Goal: Information Seeking & Learning: Learn about a topic

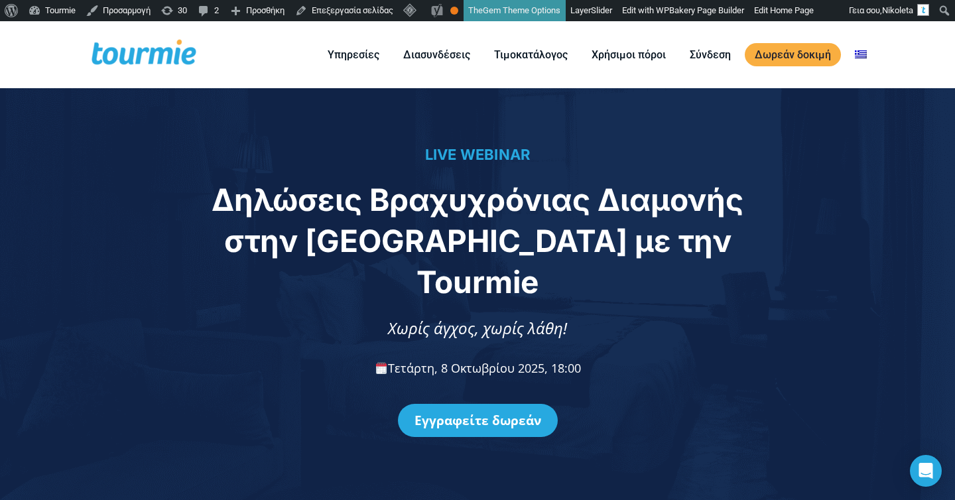
click at [225, 214] on span "Δηλώσεις Βραχυχρόνιας Διαμονής στην ΑΑΔΕ με την Tourmie" at bounding box center [478, 240] width 532 height 119
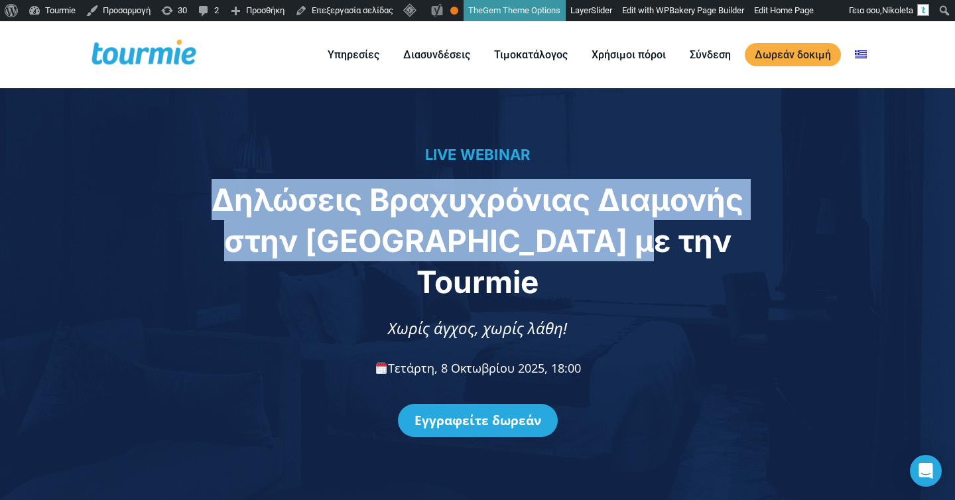
drag, startPoint x: 225, startPoint y: 214, endPoint x: 661, endPoint y: 253, distance: 438.1
click at [661, 253] on span "Δηλώσεις Βραχυχρόνιας Διαμονής στην ΑΑΔΕ με την Tourmie" at bounding box center [478, 240] width 532 height 119
copy span "Δηλώσεις Βραχυχρόνιας Διαμονής στην ΑΑΔΕ με την Tourmie"
drag, startPoint x: 442, startPoint y: 346, endPoint x: 603, endPoint y: 348, distance: 160.5
click at [603, 359] on p "Τετάρτη, 8 Οκτωβρίου 2025, 18:00" at bounding box center [477, 368] width 927 height 18
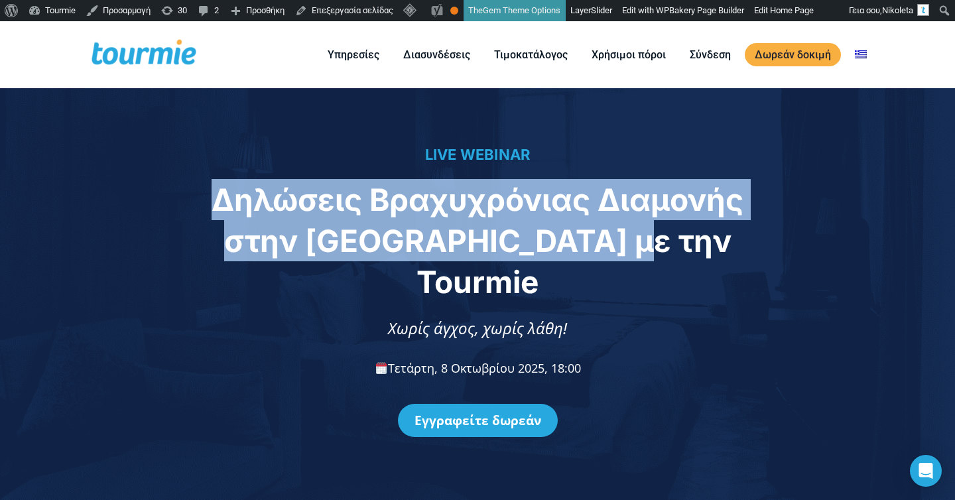
click at [603, 359] on p "Τετάρτη, 8 Οκτωβρίου 2025, 18:00" at bounding box center [477, 368] width 927 height 18
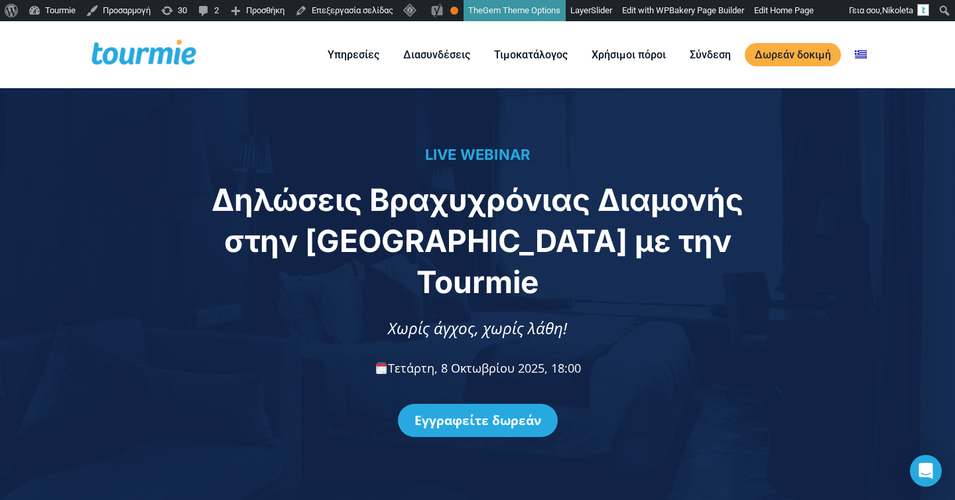
drag, startPoint x: 616, startPoint y: 350, endPoint x: 444, endPoint y: 352, distance: 172.4
click at [444, 359] on p "Τετάρτη, 8 Οκτωβρίου 2025, 18:00" at bounding box center [477, 368] width 927 height 18
copy span "8 Οκτωβρίου 2025, 18:00"
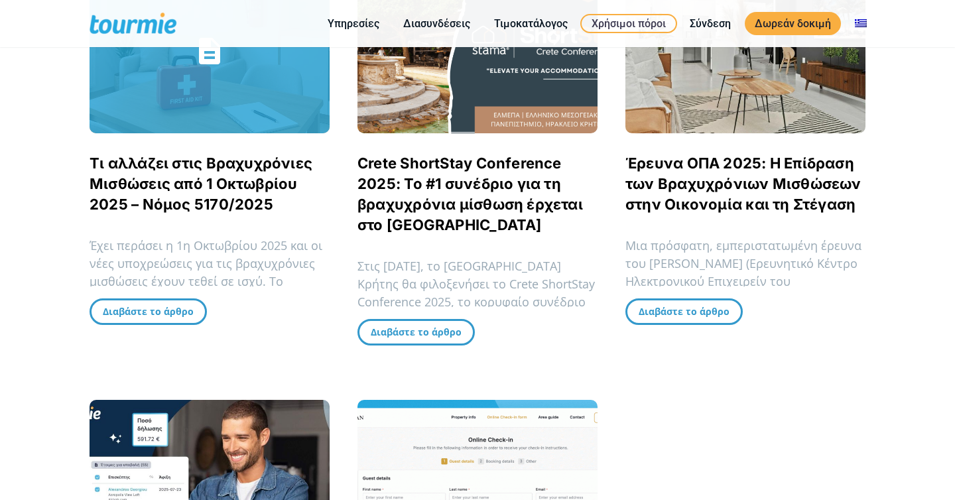
click at [208, 186] on link "Τι αλλάζει στις Βραχυχρόνιες Μισθώσεις από 1 Οκτωβρίου 2025 – Νόμος 5170/2025" at bounding box center [201, 183] width 223 height 58
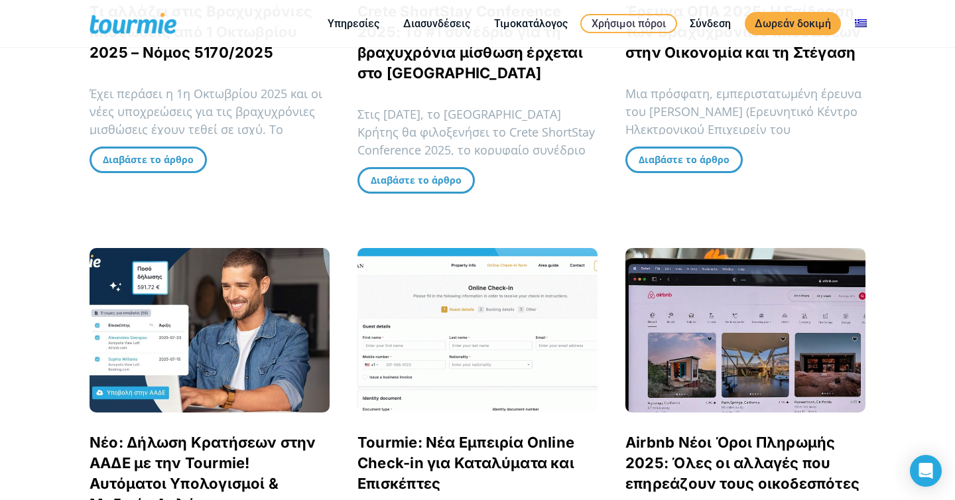
scroll to position [630, 0]
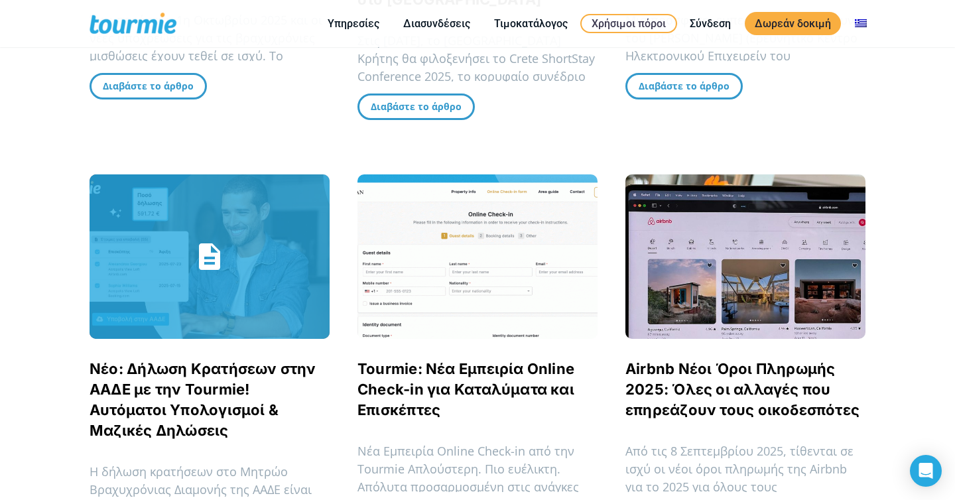
click at [222, 391] on link "Νέο: Δήλωση Κρατήσεων στην ΑΑΔΕ με την Tourmie! Αυτόματοι Υπολογισμοί & Μαζικές…" at bounding box center [203, 399] width 227 height 79
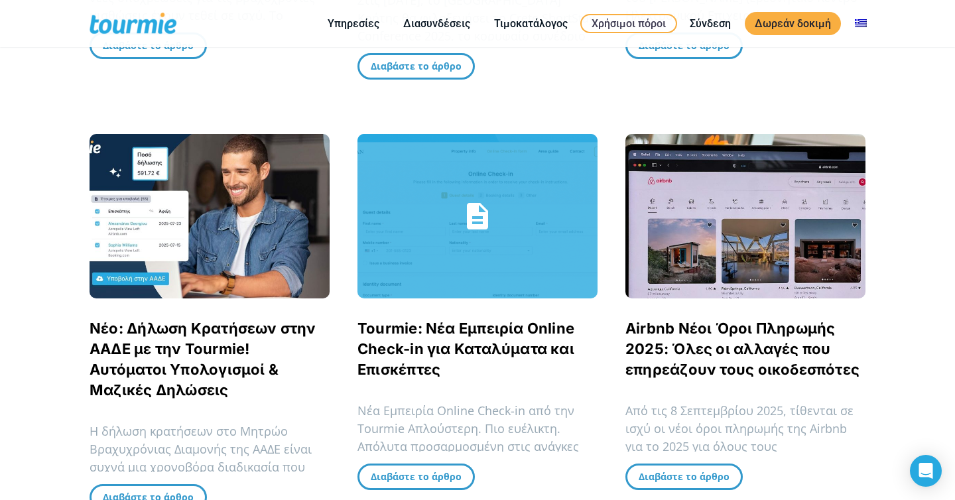
scroll to position [695, 0]
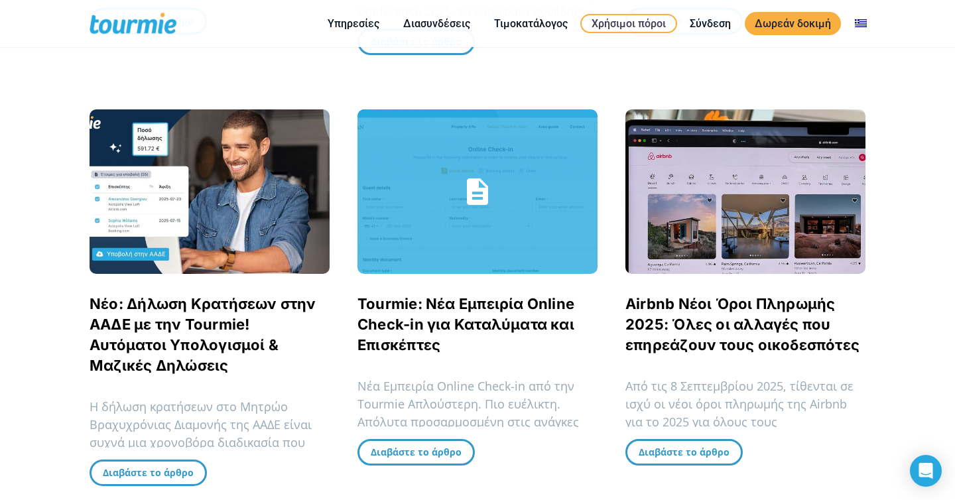
click at [424, 310] on link "Tourmie: Νέα Εμπειρία Online Check-in για Καταλύματα και Επισκέπτες" at bounding box center [465, 324] width 217 height 58
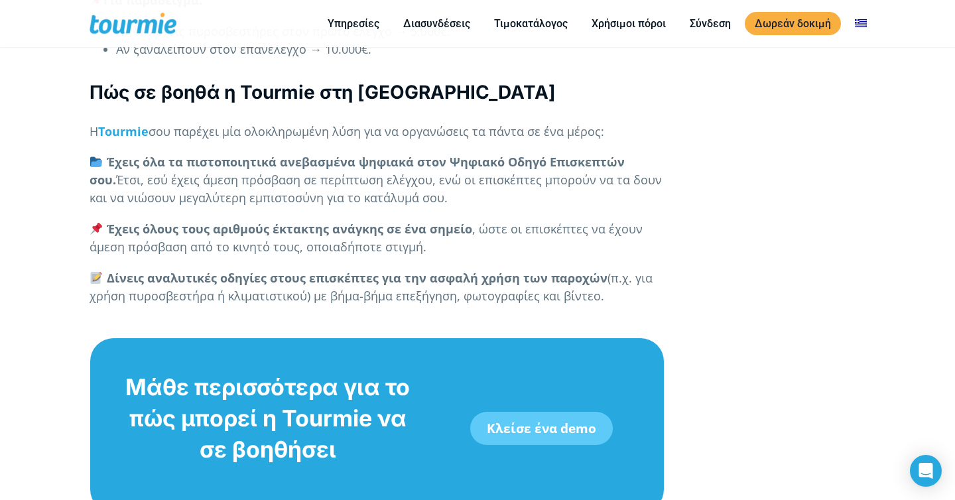
scroll to position [5123, 0]
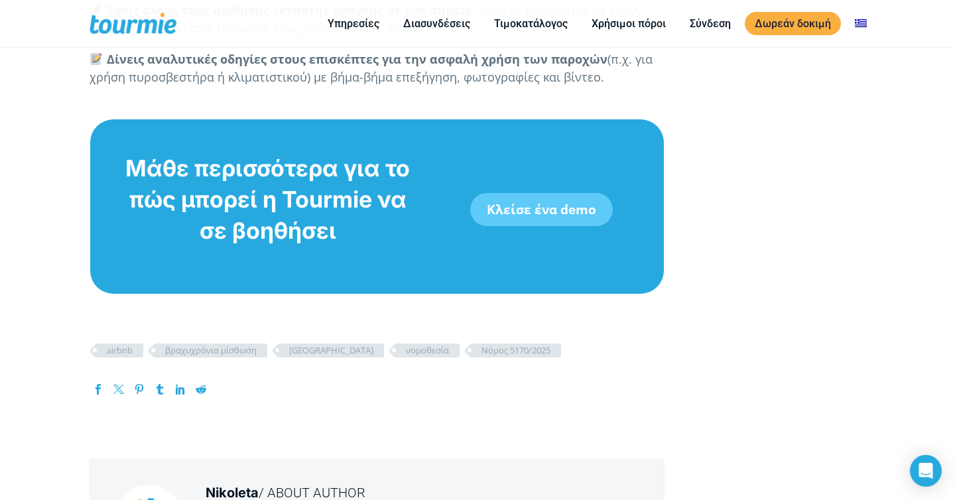
click at [527, 206] on link "Κλείσε ένα demo" at bounding box center [541, 209] width 143 height 33
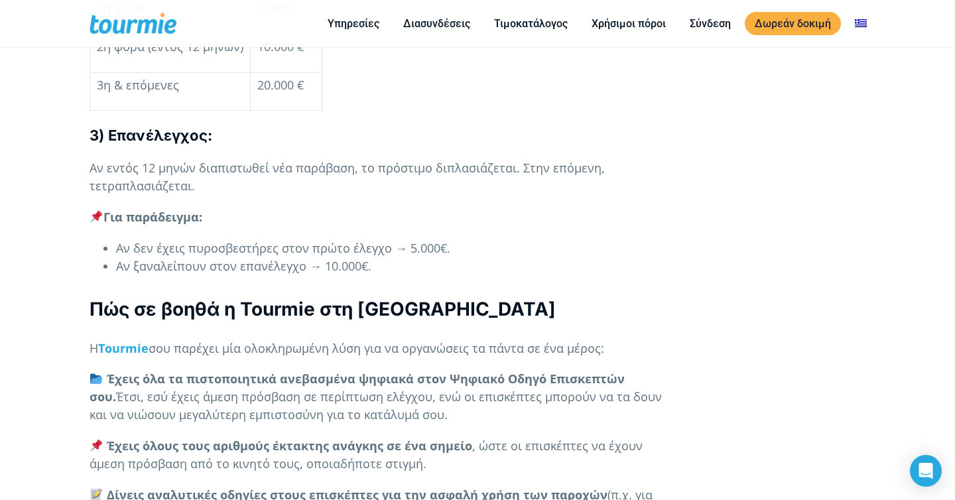
scroll to position [4610, 0]
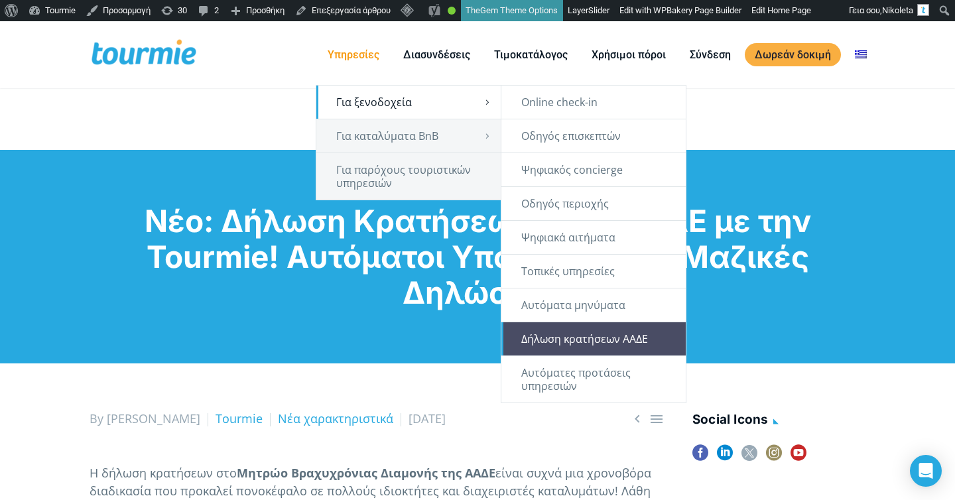
click at [566, 336] on link "Δήλωση κρατήσεων ΑΑΔΕ" at bounding box center [593, 338] width 184 height 33
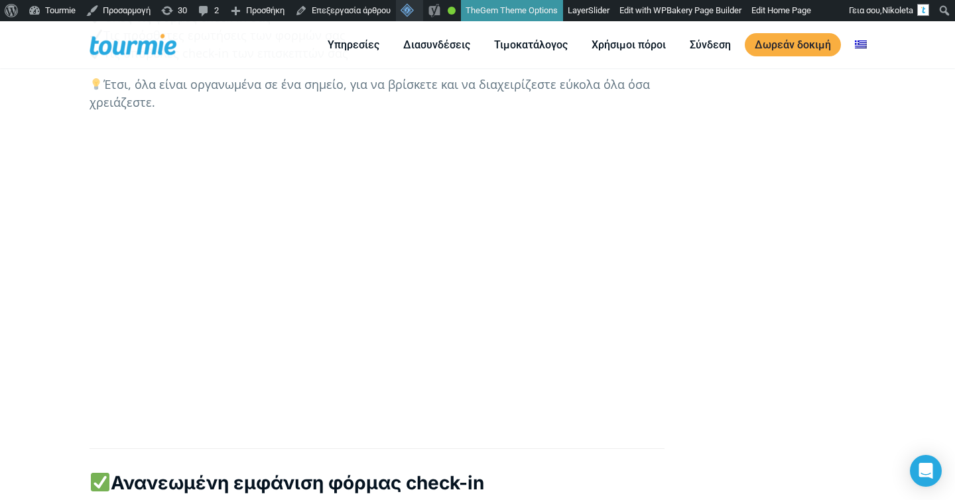
scroll to position [1375, 0]
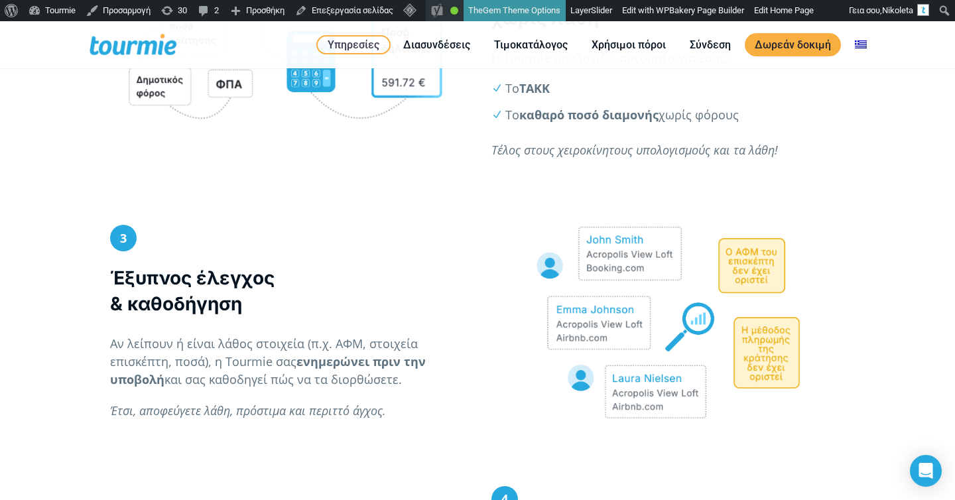
scroll to position [1134, 0]
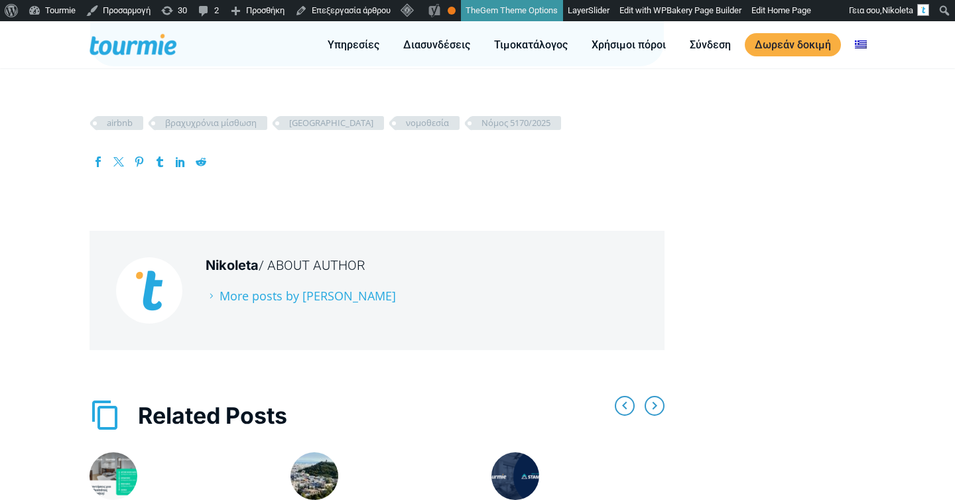
scroll to position [6034, 0]
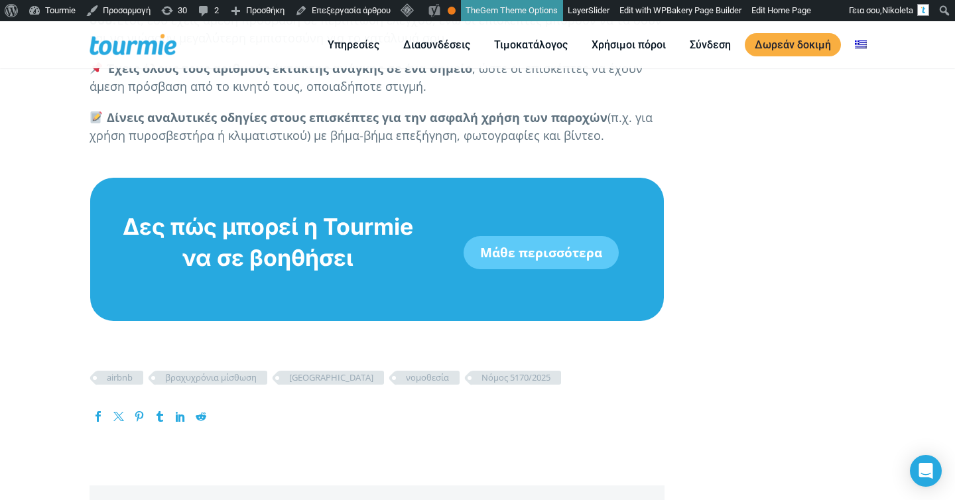
click at [538, 236] on link "Μάθε περισσότερα" at bounding box center [540, 252] width 155 height 33
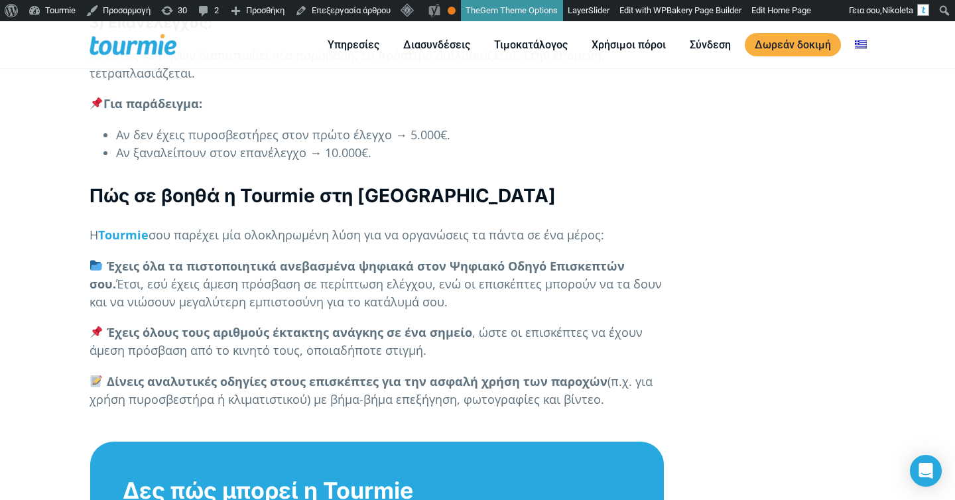
scroll to position [5751, 0]
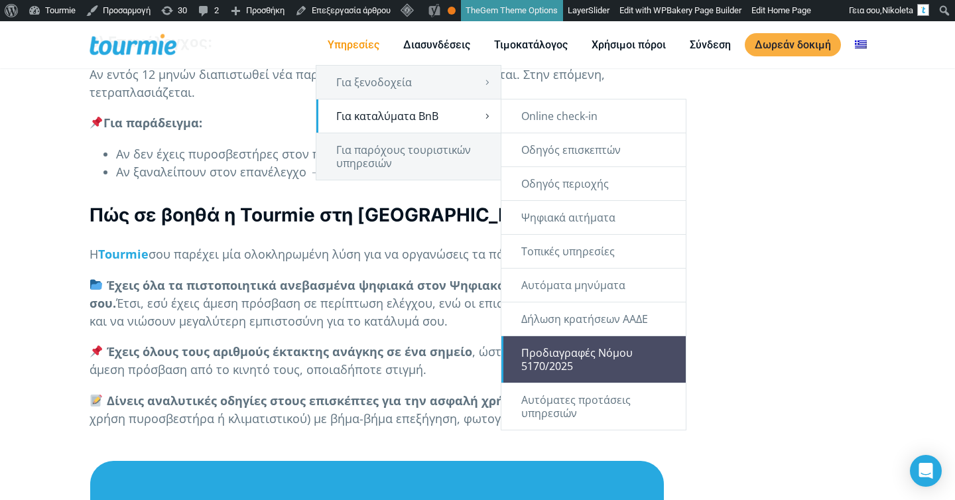
click at [562, 351] on link "Προδιαγραφές Νόμου 5170/2025" at bounding box center [593, 359] width 184 height 46
